Goal: Task Accomplishment & Management: Use online tool/utility

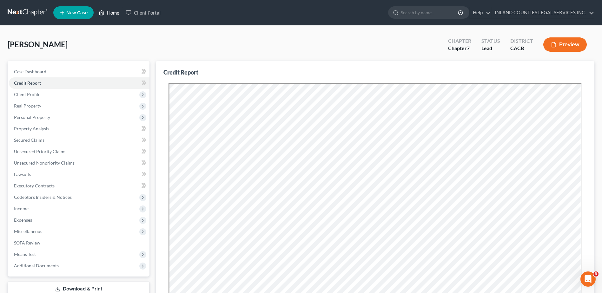
click at [112, 13] on link "Home" at bounding box center [109, 12] width 27 height 11
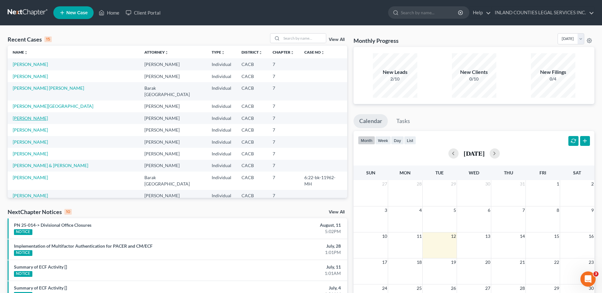
click at [41, 116] on link "[PERSON_NAME]" at bounding box center [30, 118] width 35 height 5
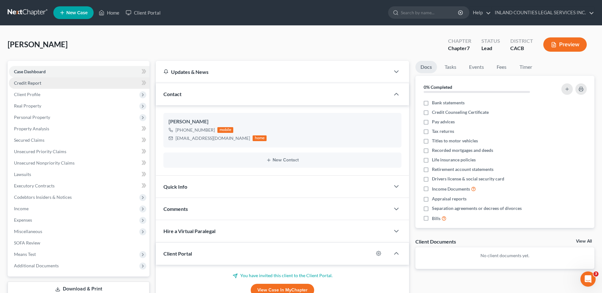
click at [37, 83] on span "Credit Report" at bounding box center [27, 82] width 27 height 5
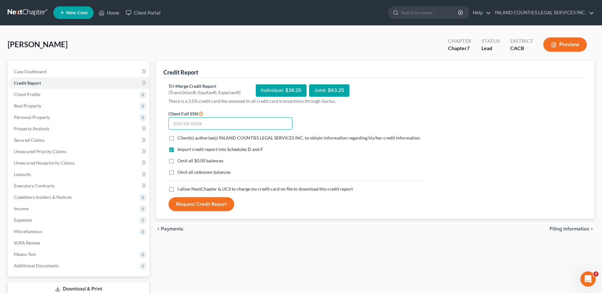
click at [184, 124] on input "text" at bounding box center [231, 123] width 124 height 13
type input "562-45-3308"
click at [177, 138] on label "Client(s) authorize(s) INLAND COUNTIES LEGAL SERVICES INC. to obtain informatio…" at bounding box center [299, 138] width 244 height 6
click at [180, 138] on input "Client(s) authorize(s) INLAND COUNTIES LEGAL SERVICES INC. to obtain informatio…" at bounding box center [182, 137] width 4 height 4
checkbox input "true"
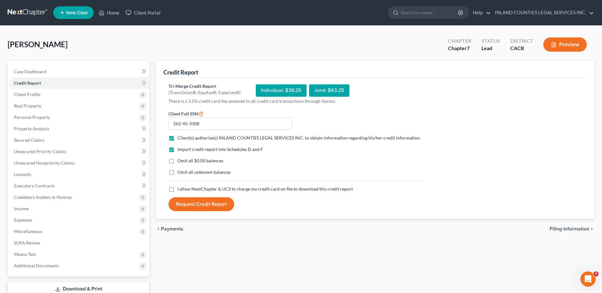
click at [177, 187] on label "I allow NextChapter & UCS to charge my credit card on file to download this cre…" at bounding box center [265, 189] width 176 height 6
click at [180, 187] on input "I allow NextChapter & UCS to charge my credit card on file to download this cre…" at bounding box center [182, 188] width 4 height 4
checkbox input "true"
click at [206, 204] on button "Request Credit Report" at bounding box center [202, 204] width 66 height 14
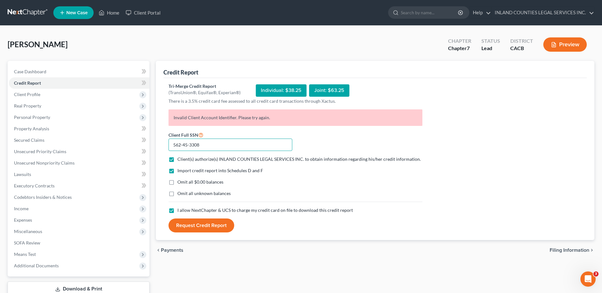
drag, startPoint x: 190, startPoint y: 144, endPoint x: 157, endPoint y: 148, distance: 33.5
click at [158, 148] on div "Credit Report Tri-Merge Credit Report (TransUnion®, Equifax®, Experian®) Indivi…" at bounding box center [375, 151] width 439 height 180
type input "330-8"
drag, startPoint x: 191, startPoint y: 145, endPoint x: 161, endPoint y: 145, distance: 30.8
click at [163, 145] on div "Credit Report Tri-Merge Credit Report (TransUnion®, Equifax®, Experian®) Indivi…" at bounding box center [375, 151] width 439 height 180
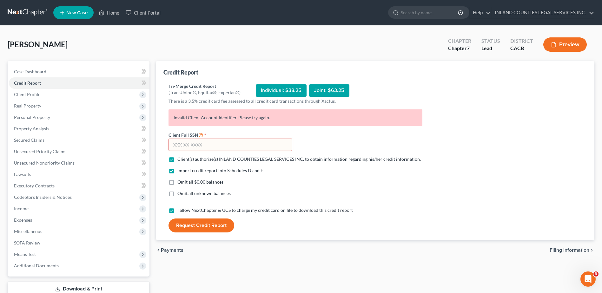
click at [588, 278] on icon "Open Intercom Messenger" at bounding box center [588, 279] width 10 height 10
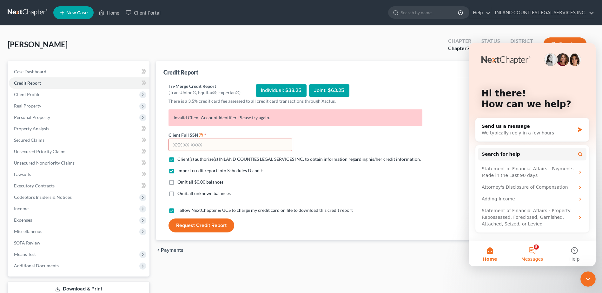
click at [535, 253] on button "5 Messages" at bounding box center [532, 253] width 42 height 25
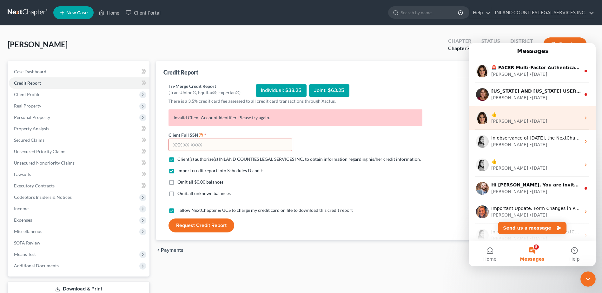
click at [534, 120] on div "[PERSON_NAME] • [DATE]" at bounding box center [536, 121] width 90 height 7
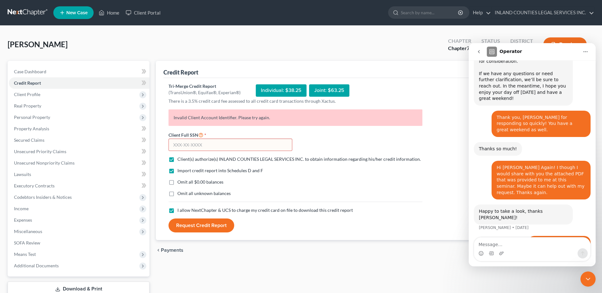
scroll to position [273, 0]
click at [476, 51] on button "go back" at bounding box center [479, 52] width 12 height 12
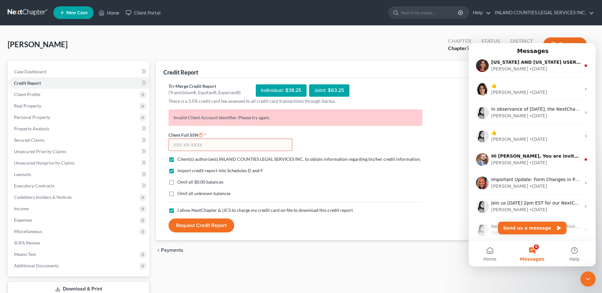
scroll to position [0, 0]
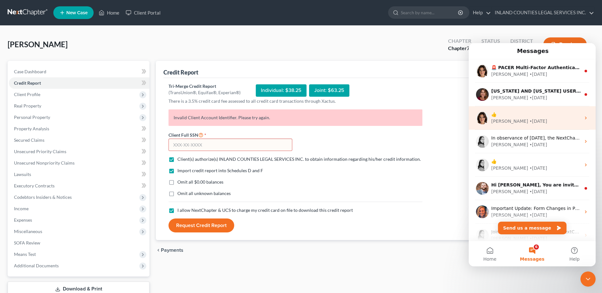
click at [530, 120] on div "• [DATE]" at bounding box center [539, 121] width 18 height 7
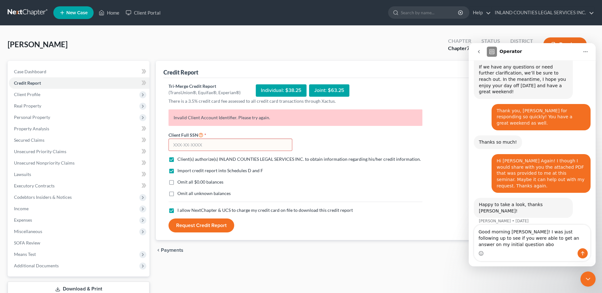
scroll to position [285, 0]
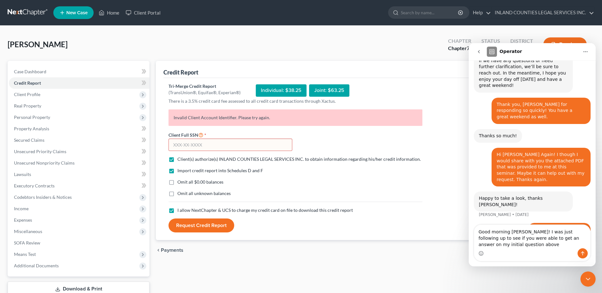
type textarea "Good morning [PERSON_NAME]! I was just following up to see if you were able to …"
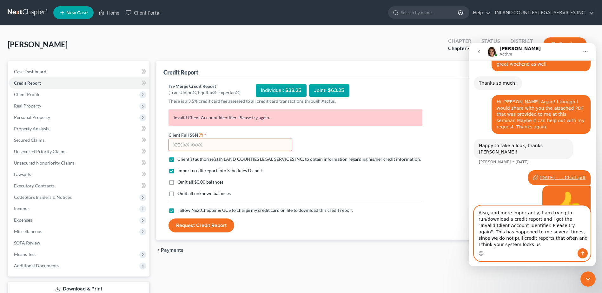
scroll to position [353, 0]
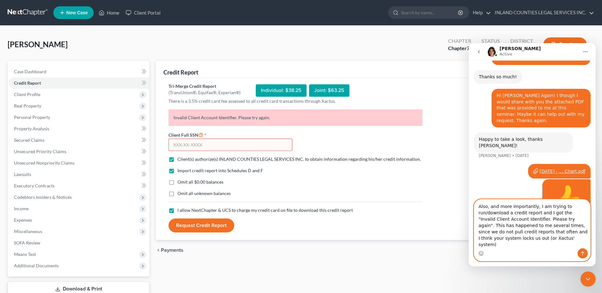
type textarea "Also, and more importantly, I am trying to run/download a credit report and I g…"
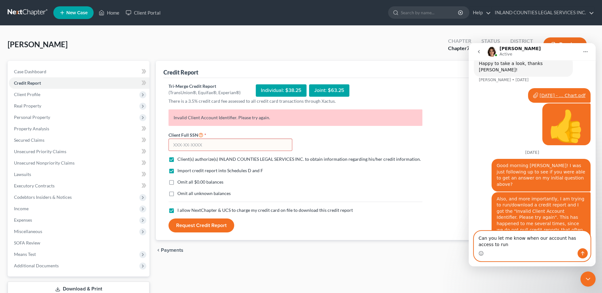
scroll to position [435, 0]
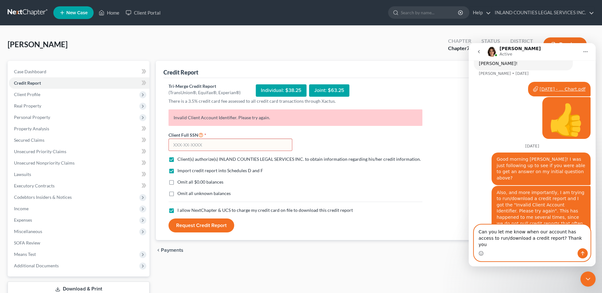
type textarea "Can you let me know when our account has access to run/download a credit report…"
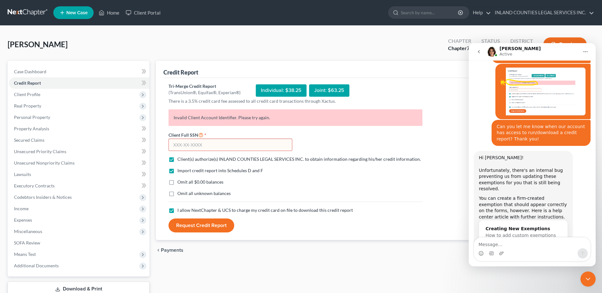
scroll to position [610, 0]
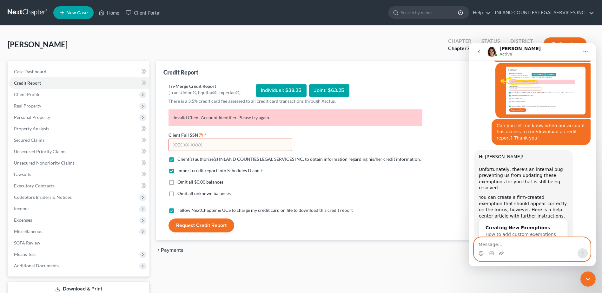
click at [488, 246] on textarea "Message…" at bounding box center [532, 243] width 116 height 11
type textarea "W"
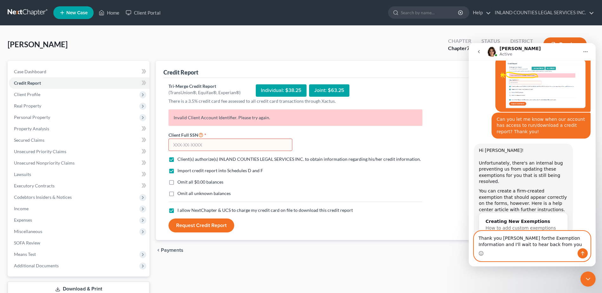
type textarea "Thank you [PERSON_NAME] forthe Exemption Information and I'll wait to hear back…"
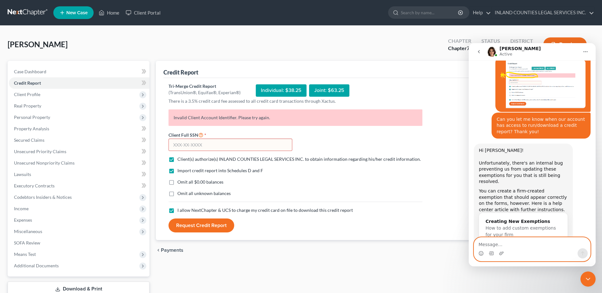
scroll to position [641, 0]
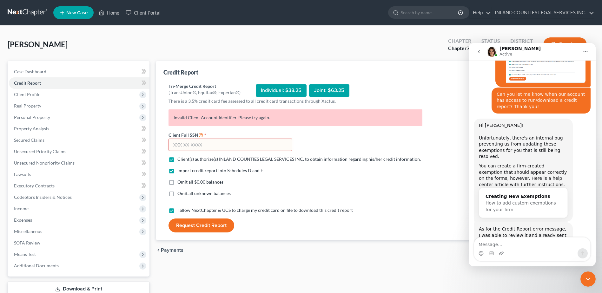
click at [304, 247] on div "chevron_left Payments Filing Information chevron_right" at bounding box center [375, 250] width 439 height 20
click at [343, 263] on div "Credit Report Tri-Merge Credit Report (TransUnion®, Equifax®, Experian®) Indivi…" at bounding box center [375, 187] width 445 height 252
